Goal: Transaction & Acquisition: Purchase product/service

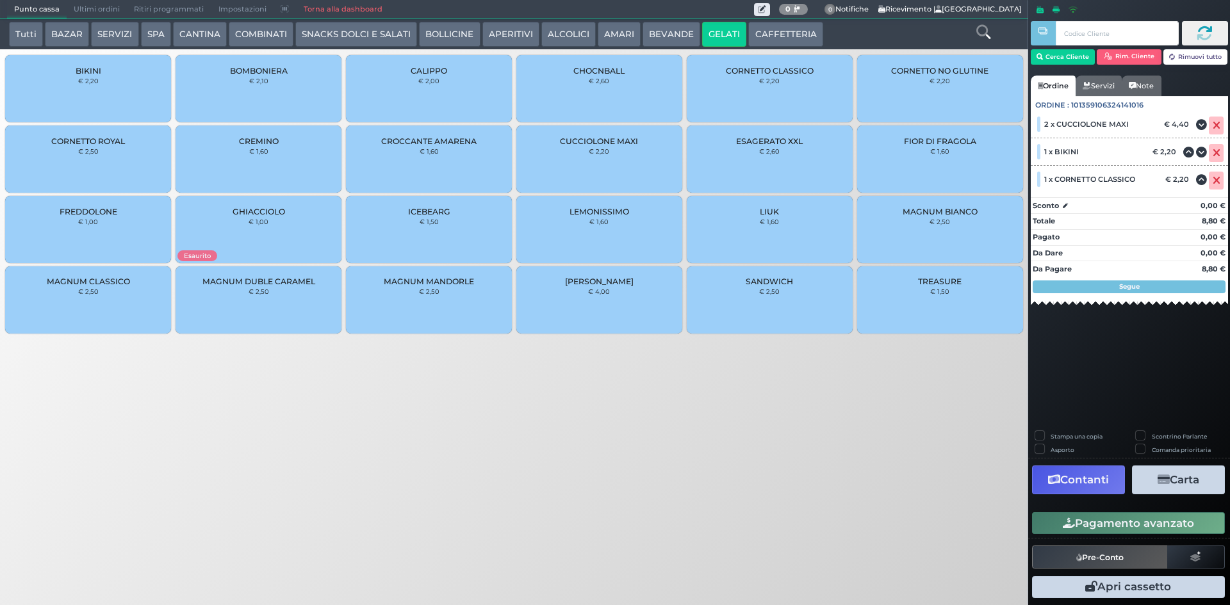
click at [780, 33] on button "CAFFETTERIA" at bounding box center [785, 35] width 74 height 26
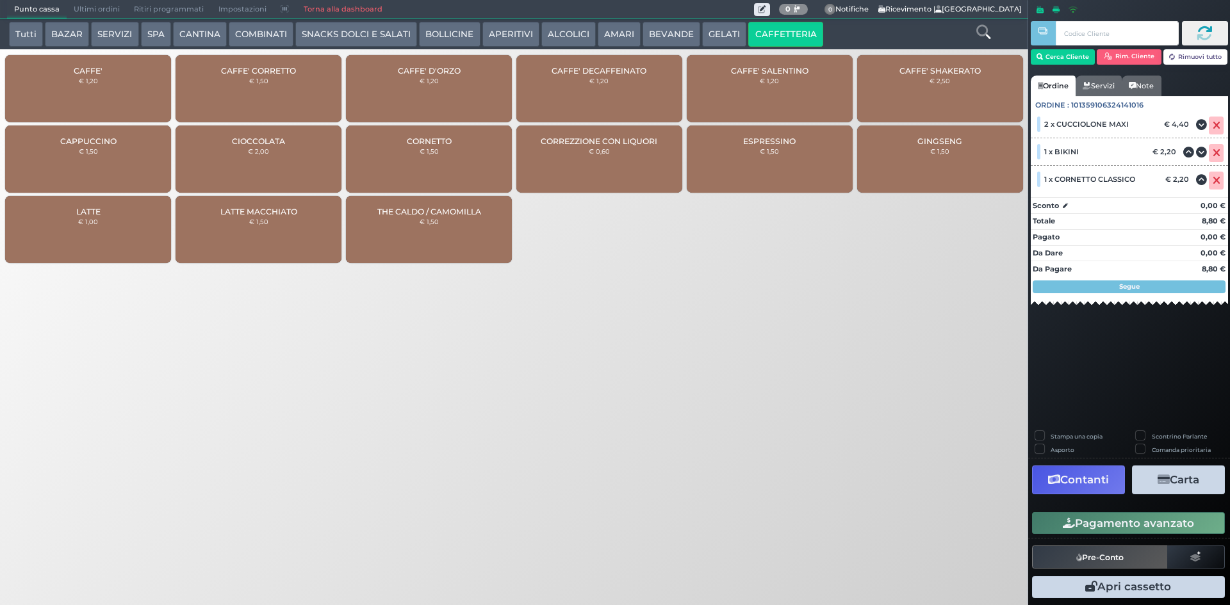
click at [136, 86] on div "CAFFE' € 1,20" at bounding box center [88, 88] width 166 height 67
click at [137, 86] on div "CAFFE' € 1,20" at bounding box center [88, 88] width 166 height 67
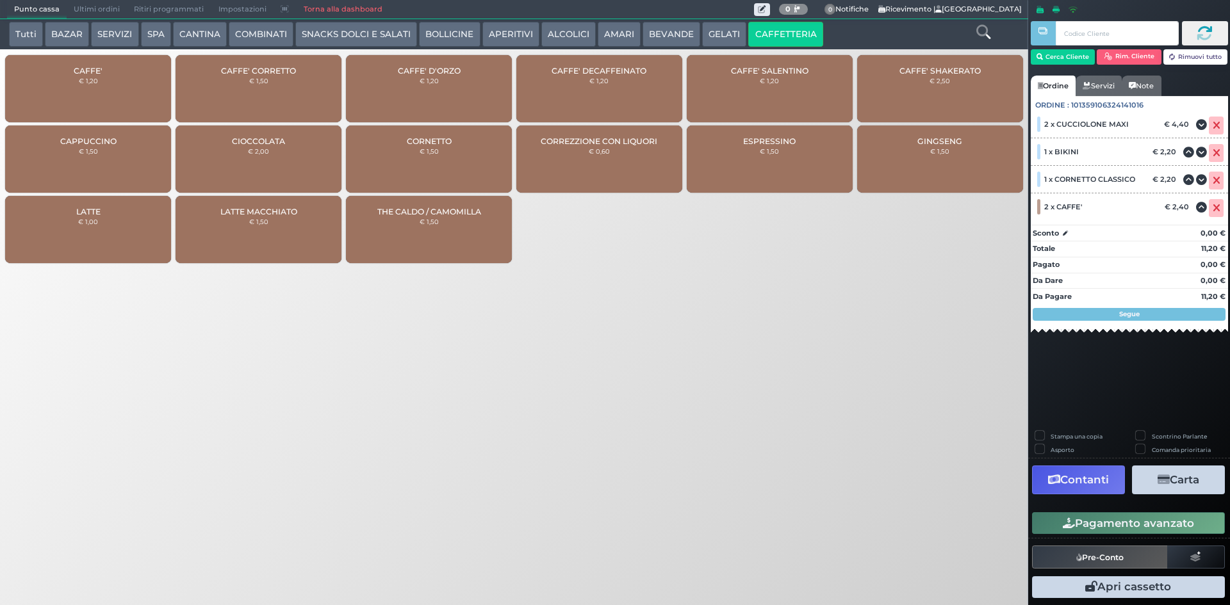
click at [670, 29] on button "BEVANDE" at bounding box center [672, 35] width 58 height 26
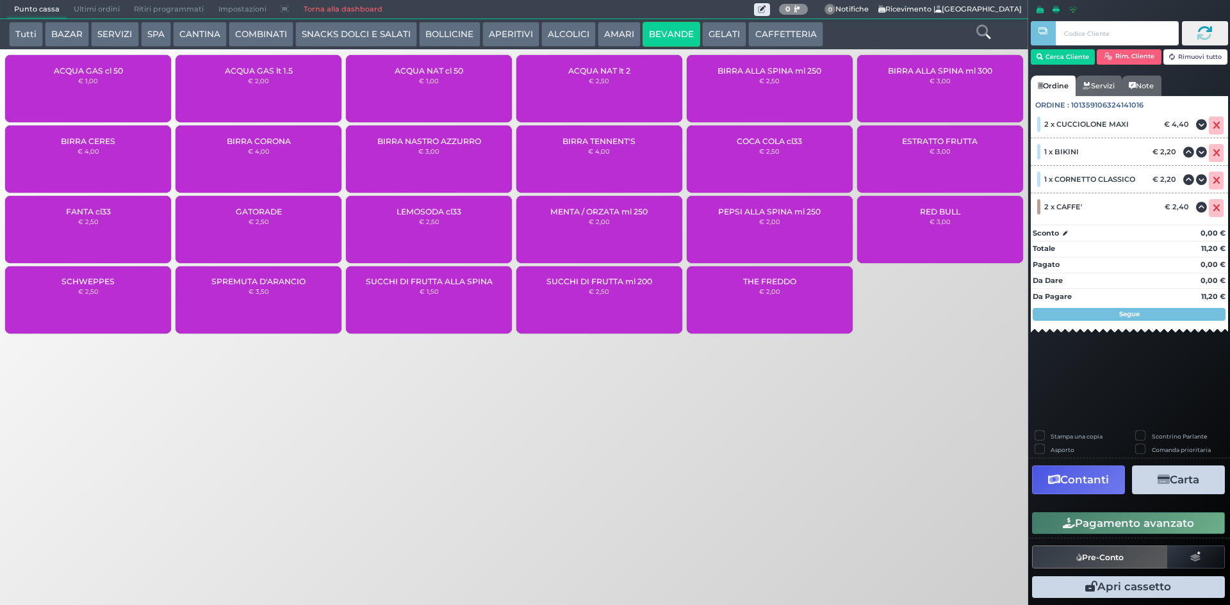
click at [131, 72] on div "ACQUA GAS cl 50 € 1,00" at bounding box center [88, 88] width 166 height 67
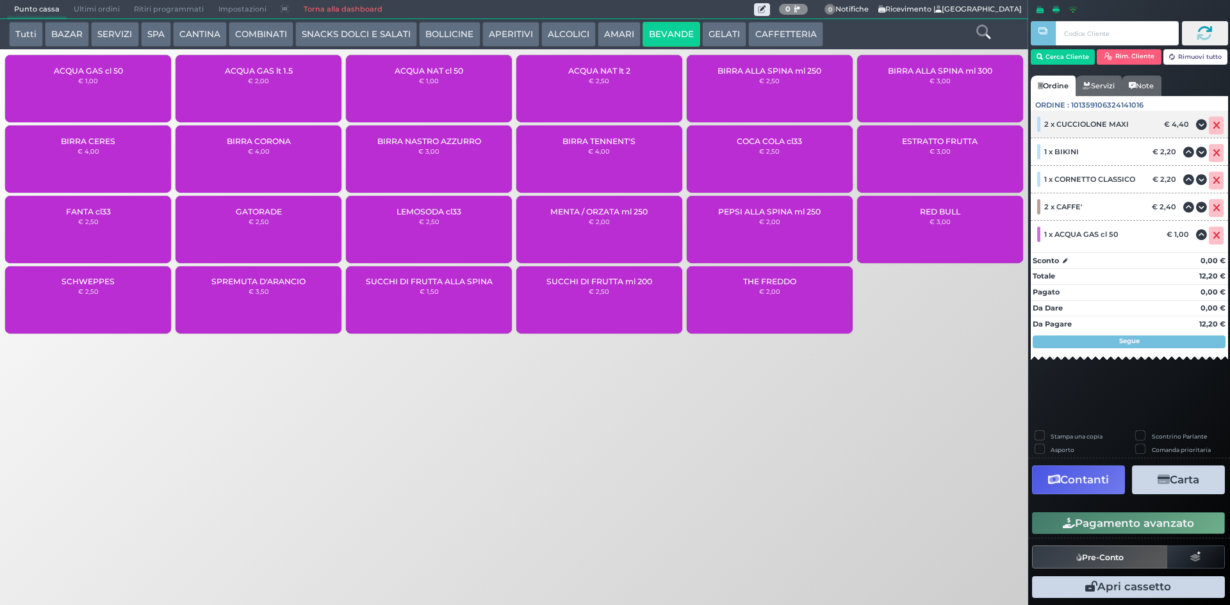
click at [1216, 126] on icon at bounding box center [1217, 126] width 8 height 1
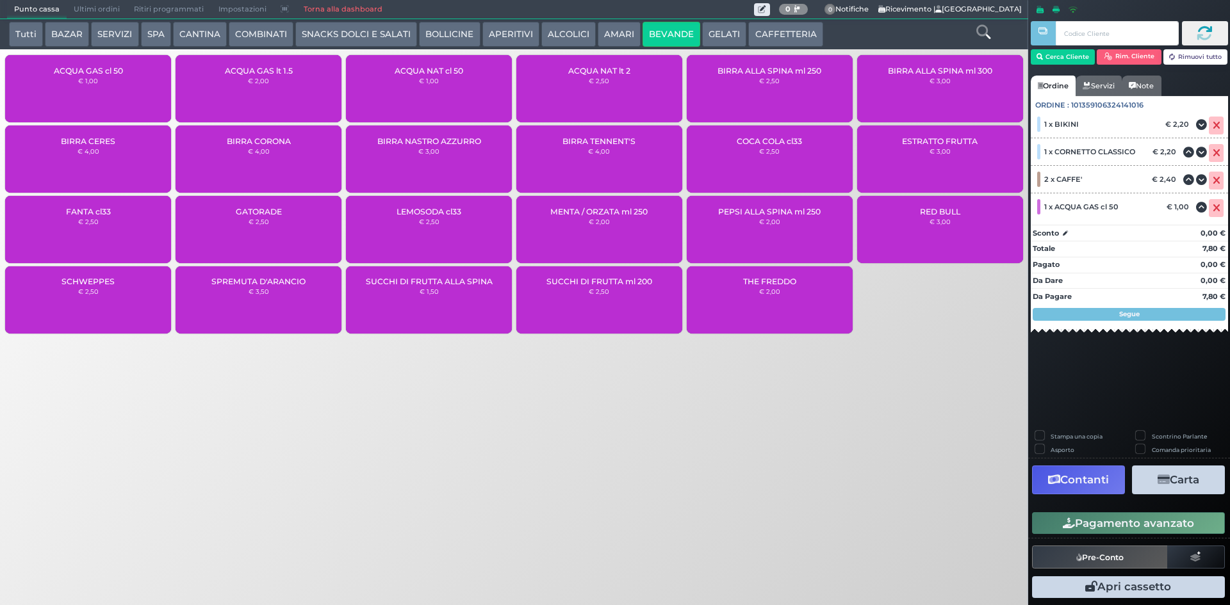
click at [1216, 126] on icon at bounding box center [1217, 126] width 8 height 1
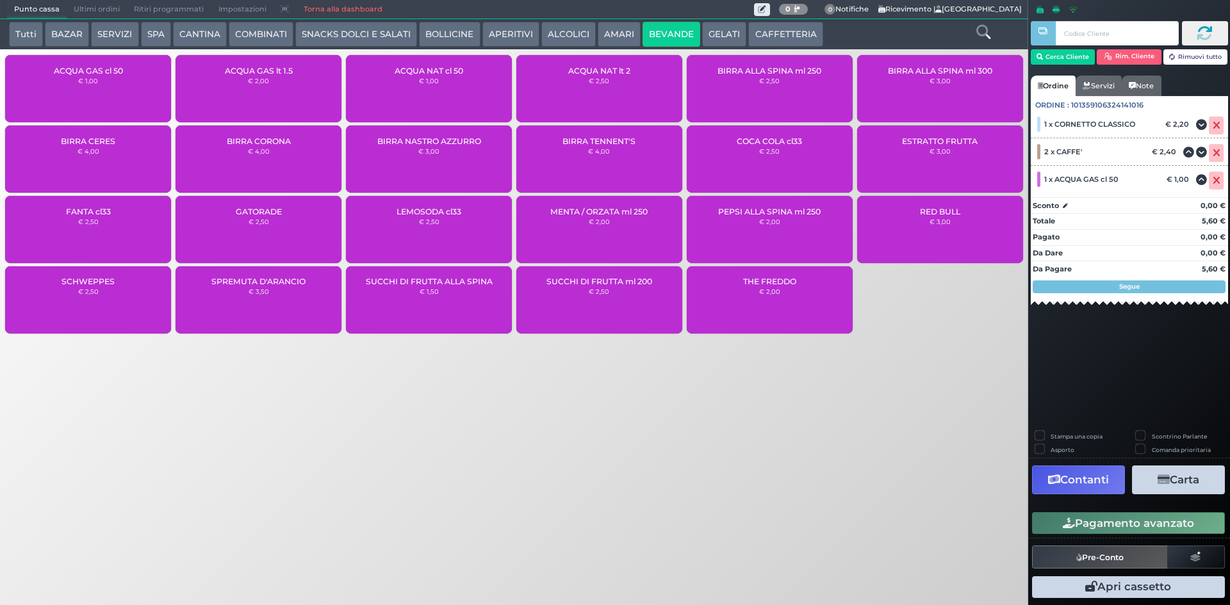
click at [1216, 126] on icon at bounding box center [1217, 126] width 8 height 1
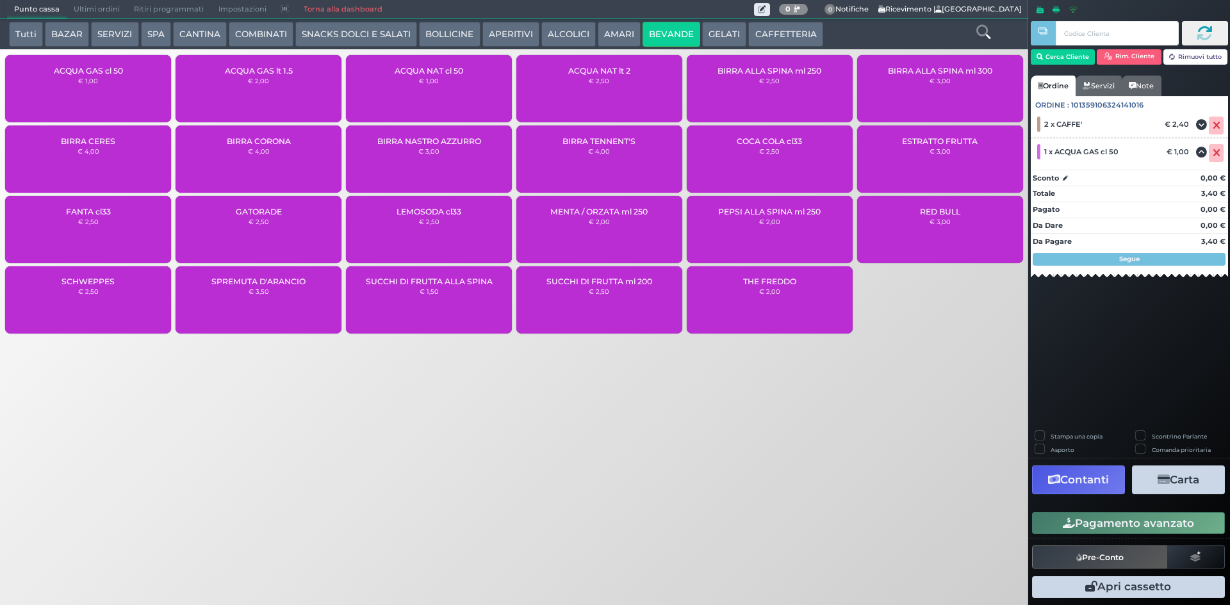
click at [1155, 518] on button "Pagamento avanzato" at bounding box center [1128, 524] width 193 height 22
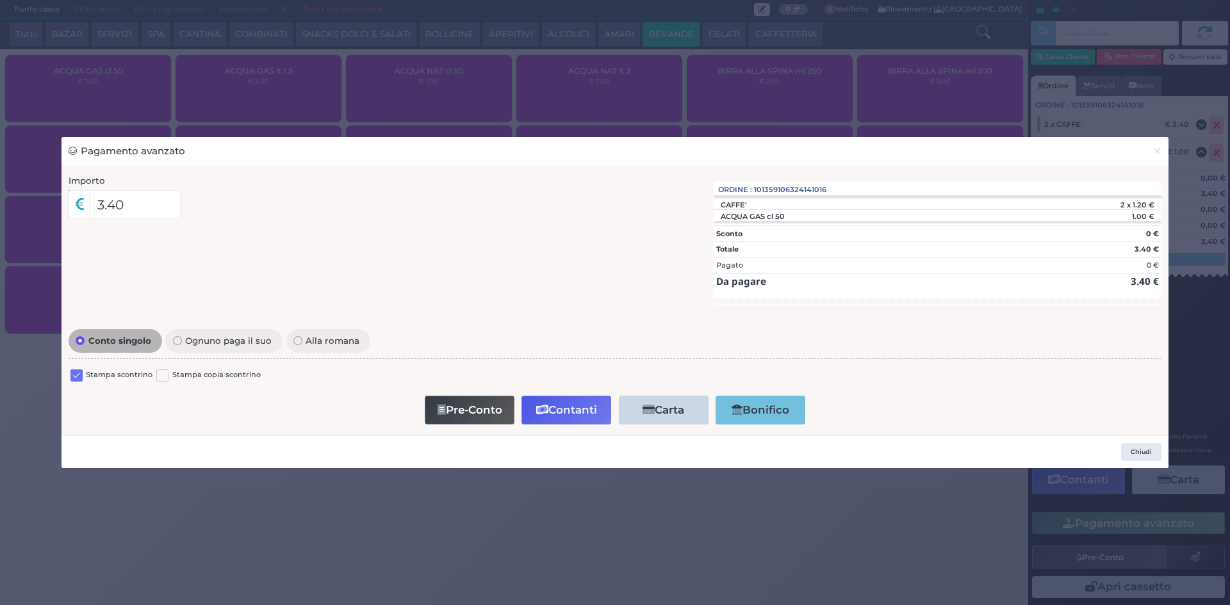
click at [78, 375] on label at bounding box center [76, 376] width 12 height 12
click at [0, 0] on input "checkbox" at bounding box center [0, 0] width 0 height 0
click at [564, 411] on button "Contanti" at bounding box center [567, 410] width 90 height 29
